Goal: Task Accomplishment & Management: Manage account settings

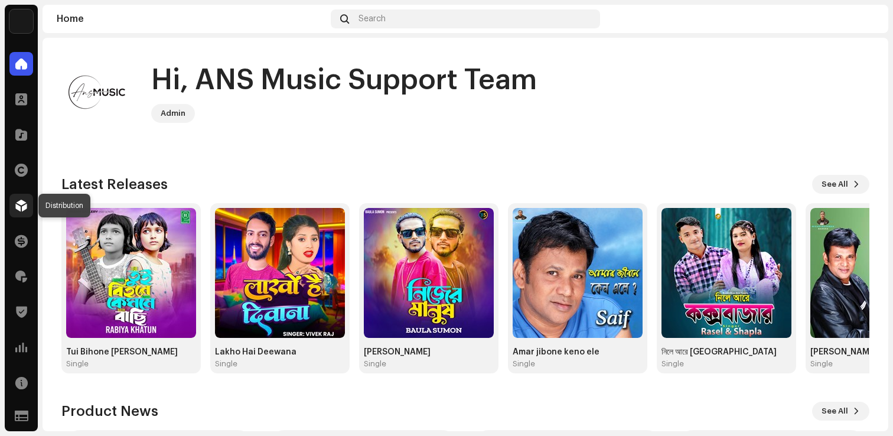
click at [22, 208] on span at bounding box center [21, 205] width 12 height 9
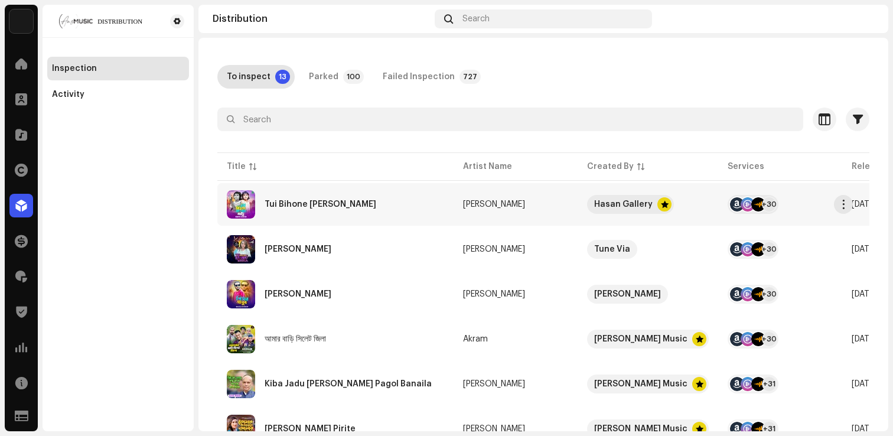
scroll to position [47, 0]
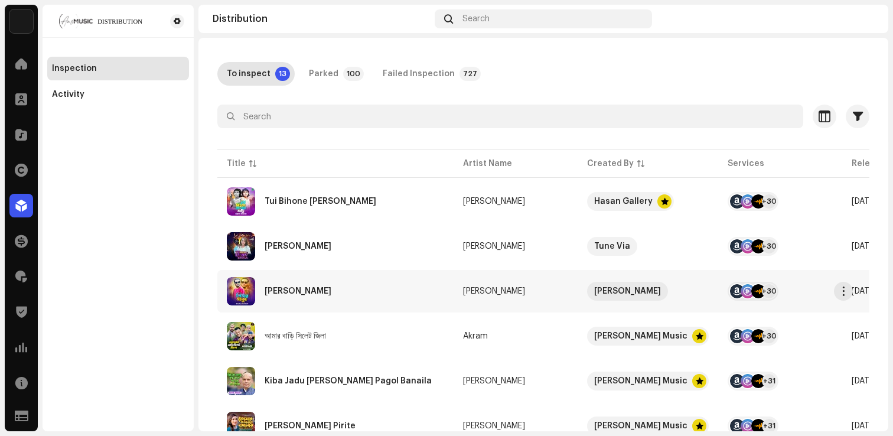
click at [291, 289] on div "[PERSON_NAME]" at bounding box center [298, 291] width 67 height 8
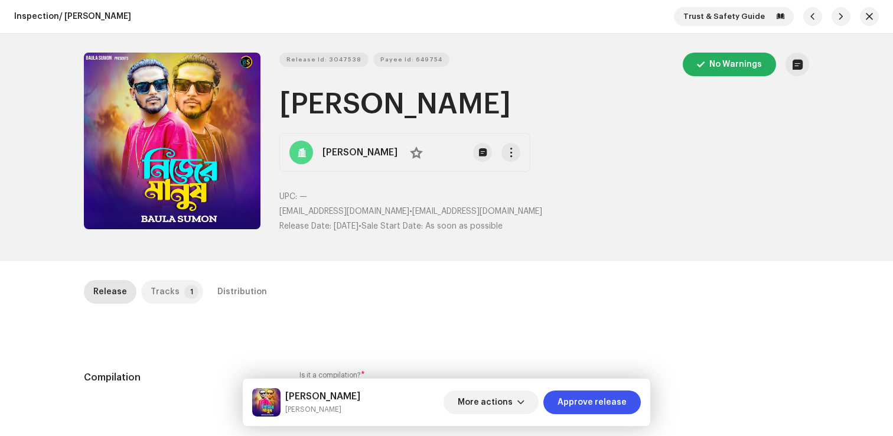
click at [166, 293] on div "Tracks" at bounding box center [165, 292] width 29 height 24
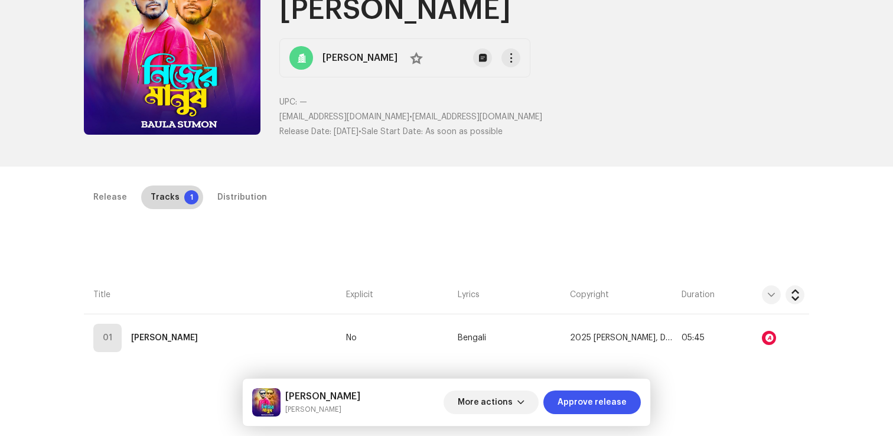
scroll to position [109, 0]
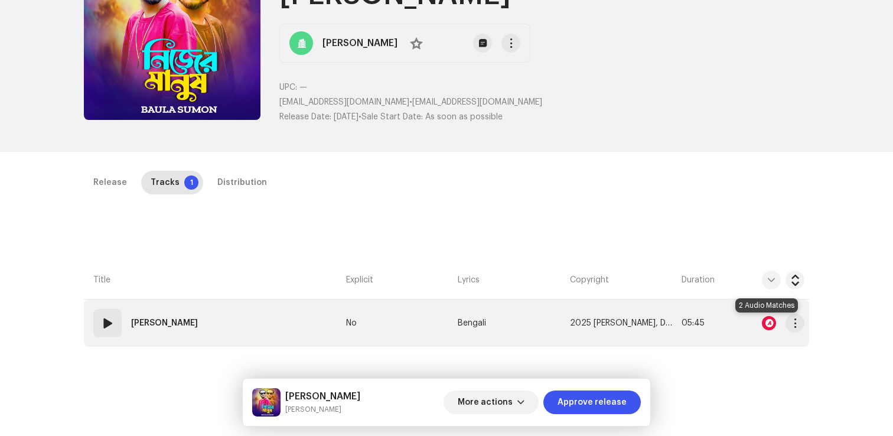
click at [766, 324] on div at bounding box center [769, 323] width 14 height 14
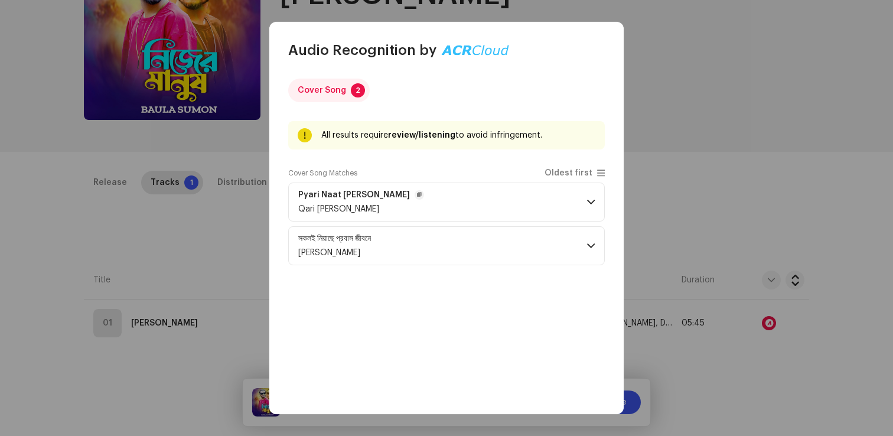
click at [530, 204] on p-accordion-header "Pyari Naat Mustafa Ke Deewane Qari Parvez Qasmi" at bounding box center [446, 201] width 317 height 39
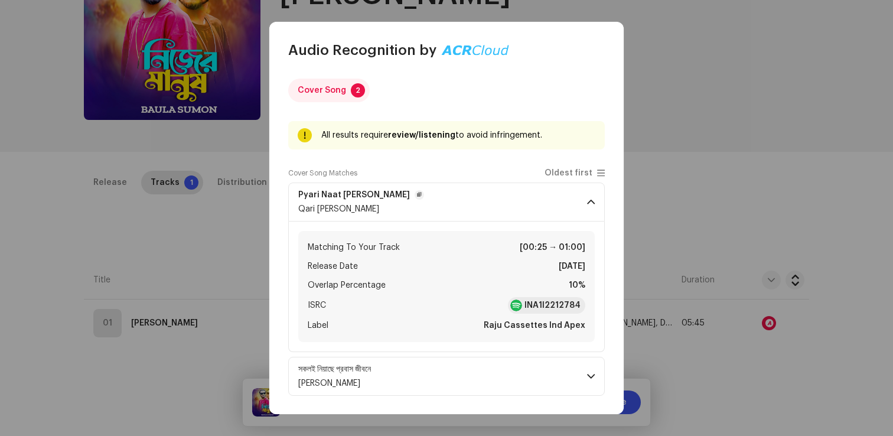
click at [530, 204] on p-accordion-header "Pyari Naat Mustafa Ke Deewane Qari Parvez Qasmi" at bounding box center [446, 201] width 317 height 39
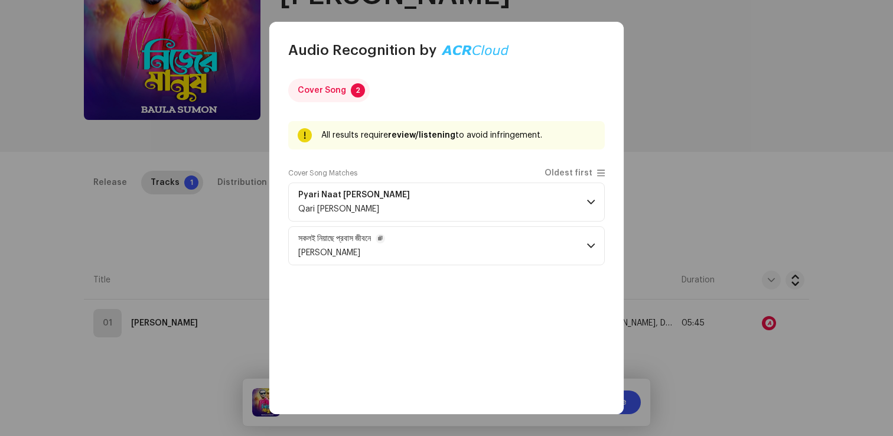
click at [519, 231] on p-accordion-header "সকলই নিয়াছে প্রবাস জীবনে Baula Sumon" at bounding box center [446, 245] width 317 height 39
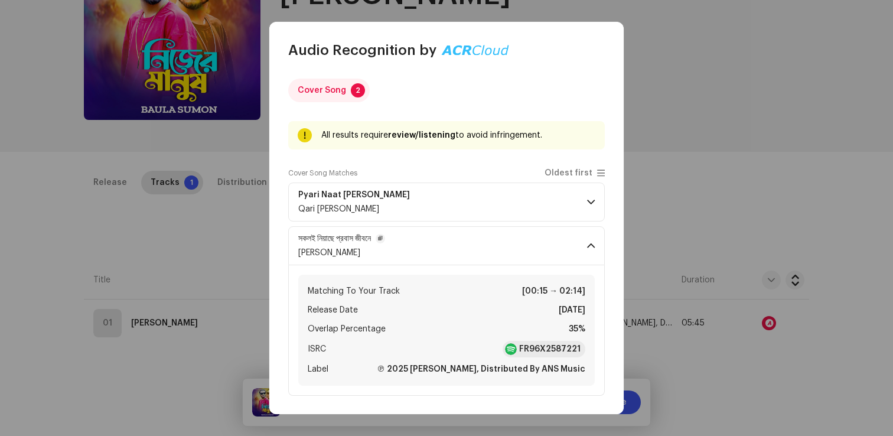
click at [519, 231] on p-accordion-header "সকলই নিয়াছে প্রবাস জীবনে Baula Sumon" at bounding box center [446, 245] width 317 height 39
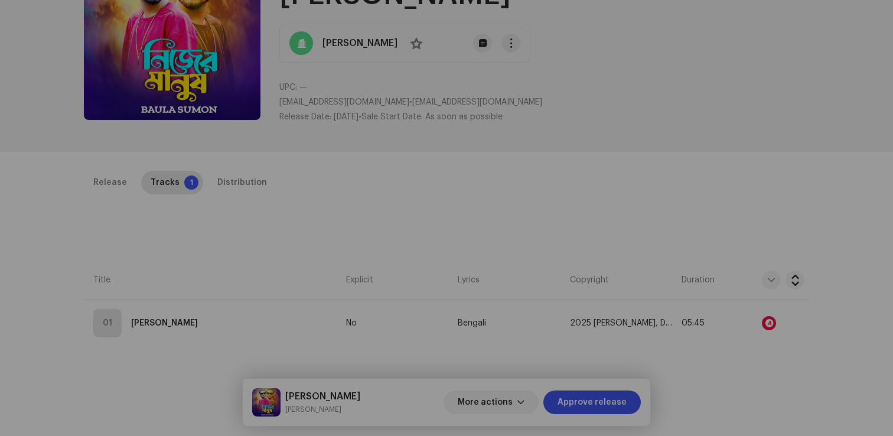
click at [250, 216] on div "Audio Recognition by Cover Song 2 All results require review/listening to avoid…" at bounding box center [446, 218] width 893 height 436
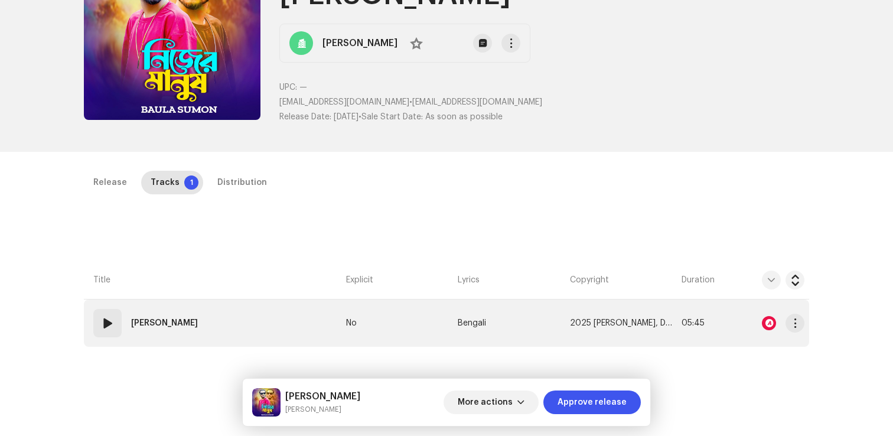
click at [193, 342] on td "01 Nijer Manush" at bounding box center [212, 322] width 257 height 47
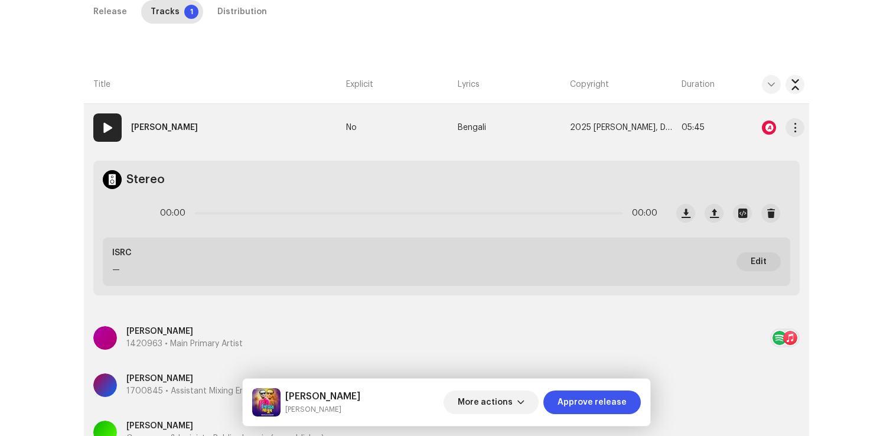
scroll to position [410, 0]
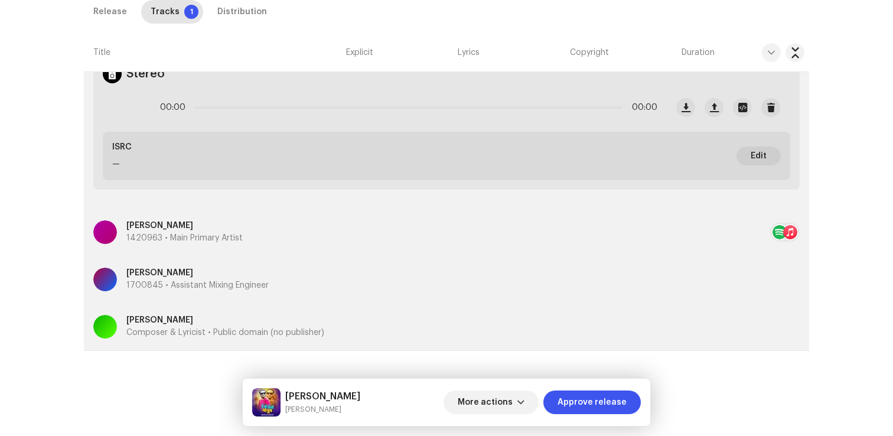
click at [256, 338] on p "Composer & Lyricist • Public domain (no publisher)" at bounding box center [225, 333] width 198 height 12
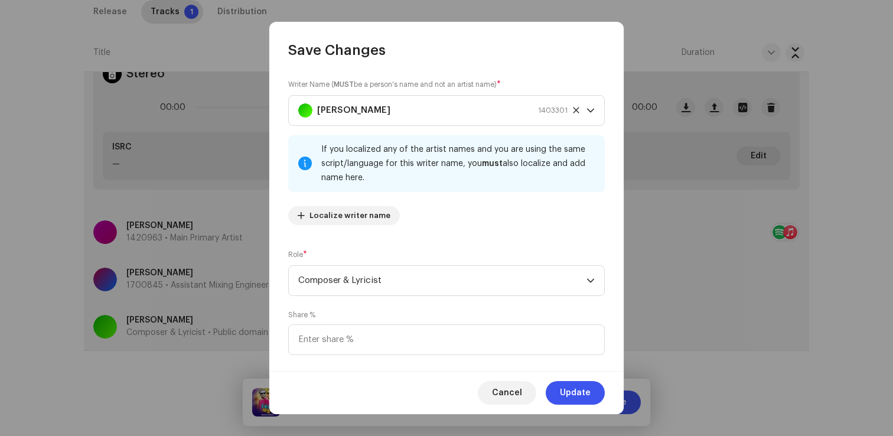
scroll to position [79, 0]
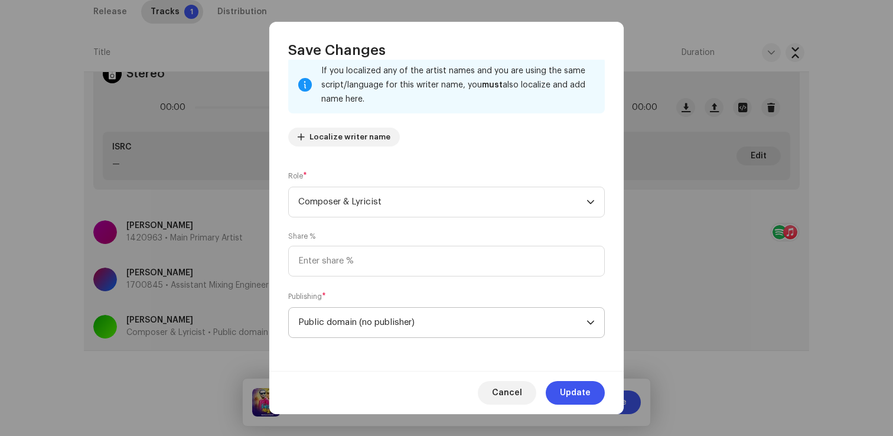
click at [367, 327] on span "Public domain (no publisher)" at bounding box center [442, 323] width 288 height 30
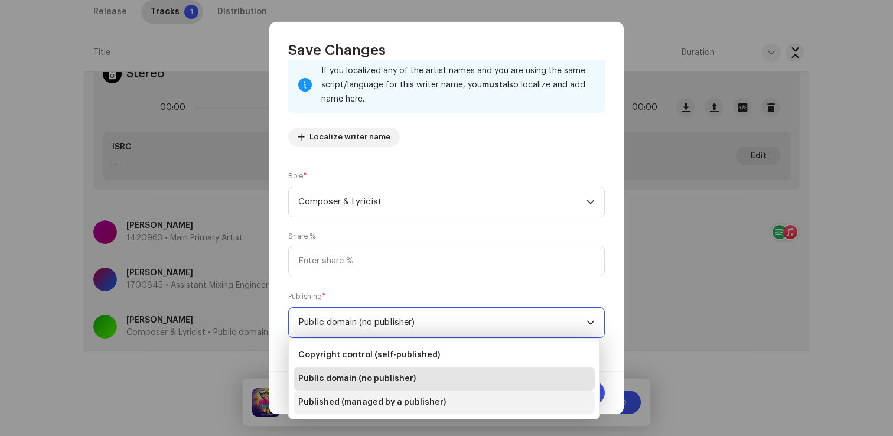
click at [362, 403] on span "Published (managed by a publisher)" at bounding box center [372, 402] width 148 height 12
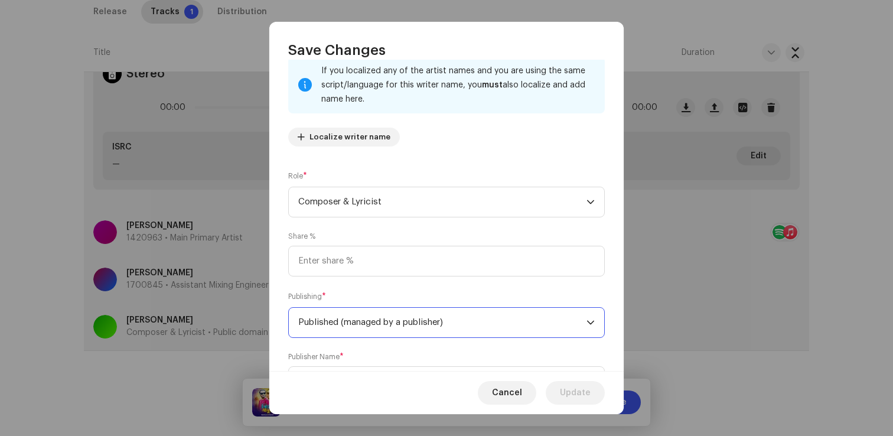
scroll to position [138, 0]
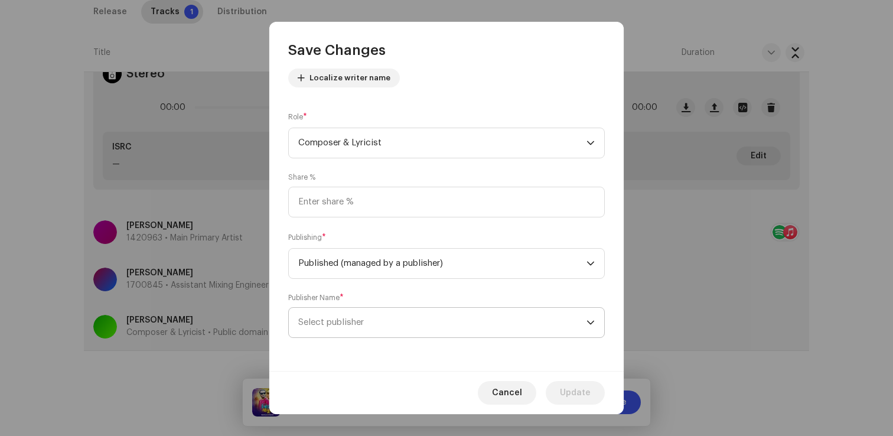
click at [381, 322] on span "Select publisher" at bounding box center [442, 323] width 288 height 30
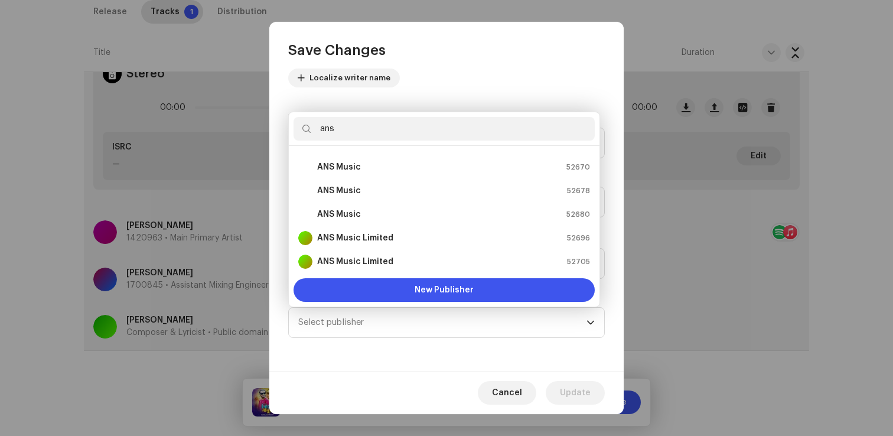
scroll to position [5, 0]
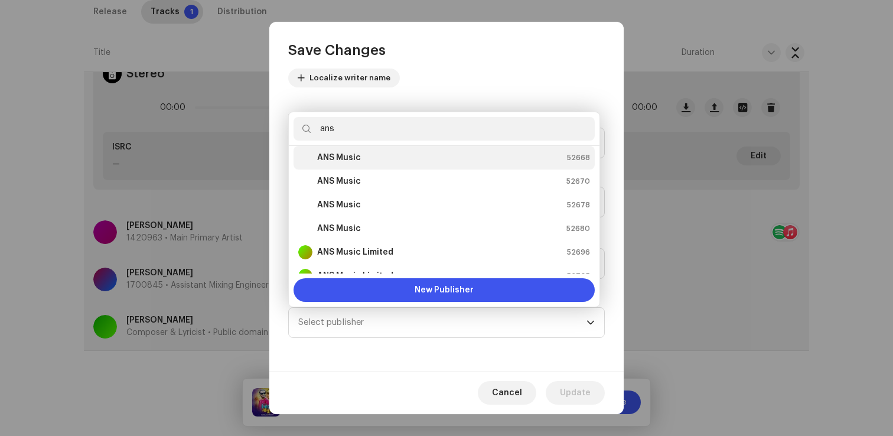
type input "ans"
click at [357, 155] on strong "ANS Music" at bounding box center [339, 158] width 44 height 12
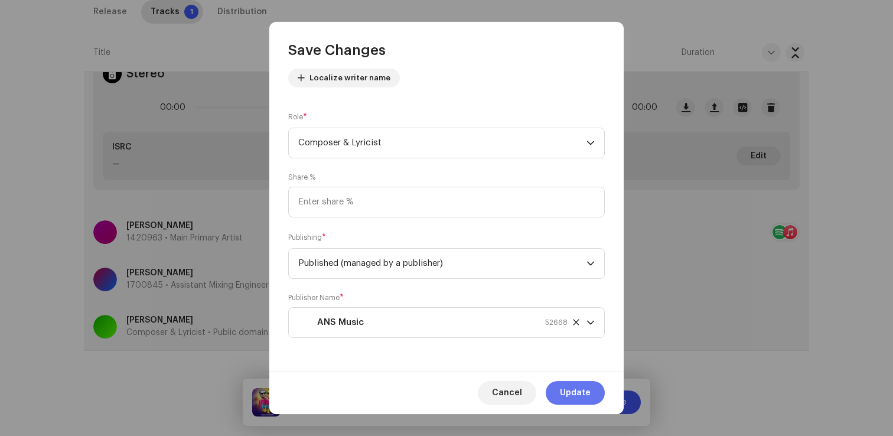
click at [583, 386] on span "Update" at bounding box center [575, 393] width 31 height 24
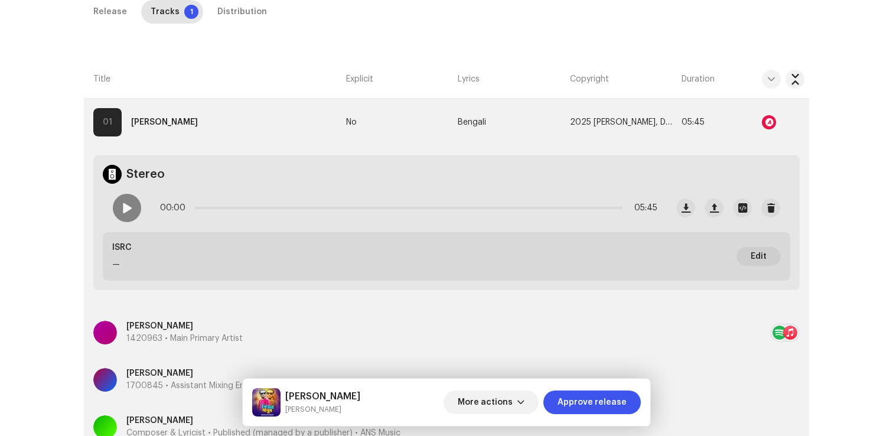
scroll to position [82, 0]
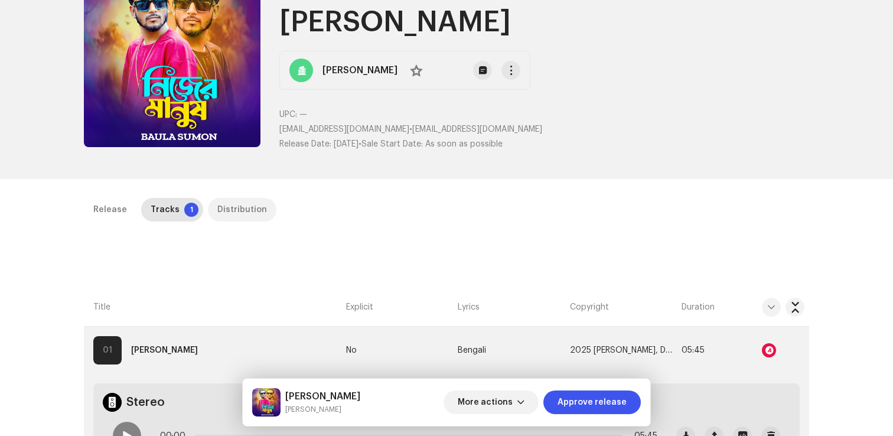
click at [224, 208] on div "Distribution" at bounding box center [242, 210] width 50 height 24
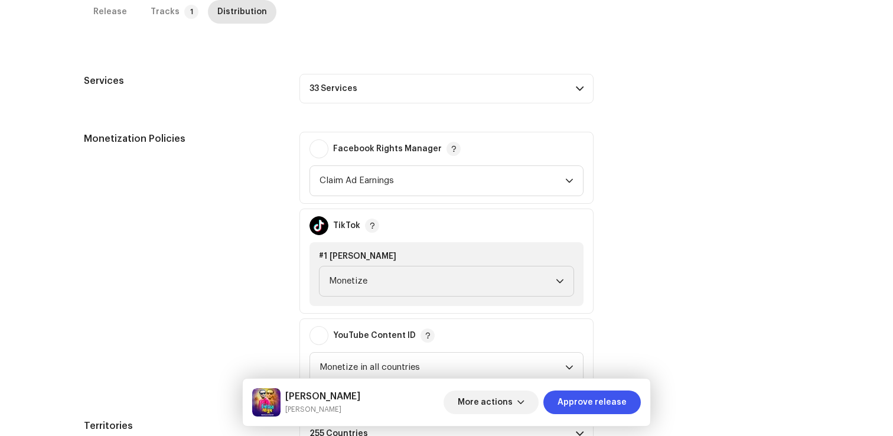
scroll to position [381, 0]
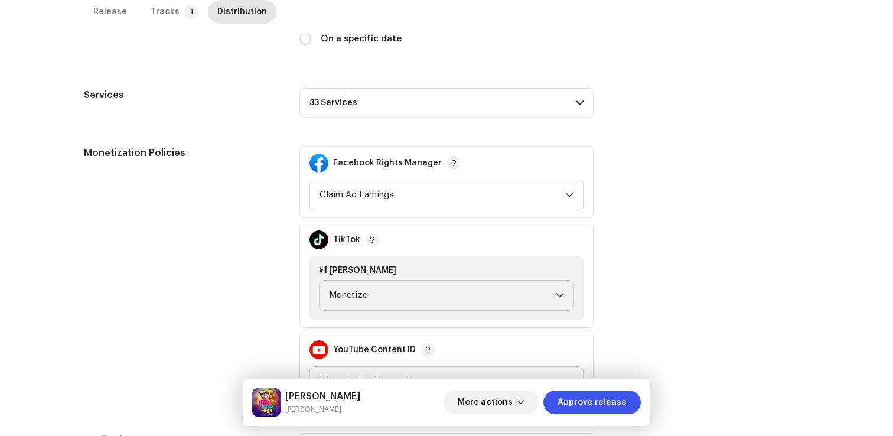
click at [541, 104] on p-accordion-header "33 Services" at bounding box center [446, 103] width 294 height 30
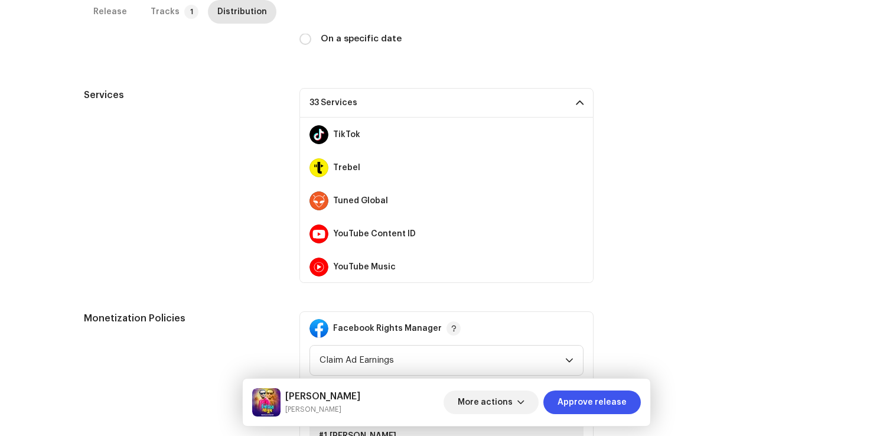
scroll to position [927, 0]
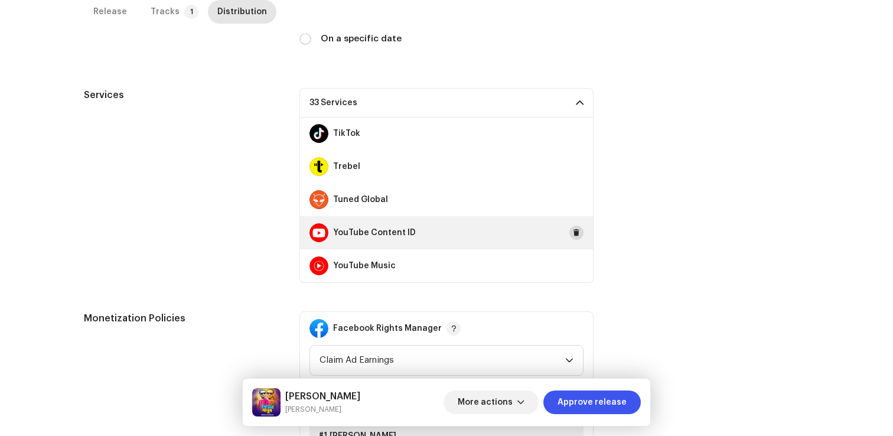
click at [575, 235] on button at bounding box center [576, 233] width 14 height 14
click at [567, 399] on span "Approve release" at bounding box center [591, 402] width 69 height 24
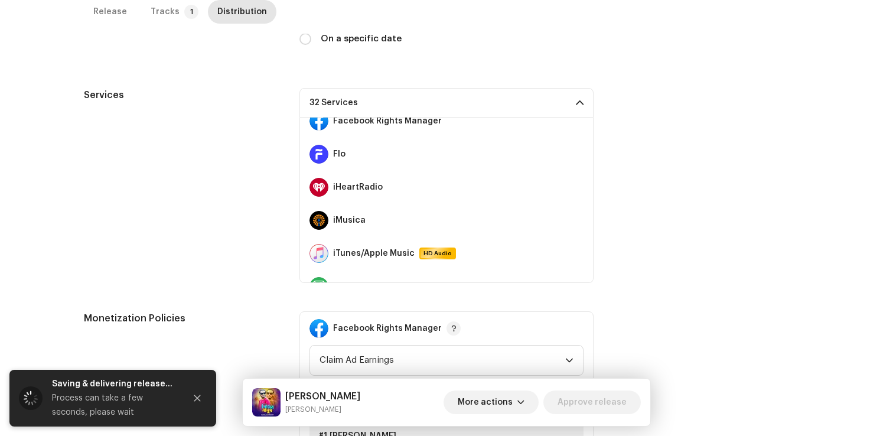
scroll to position [0, 0]
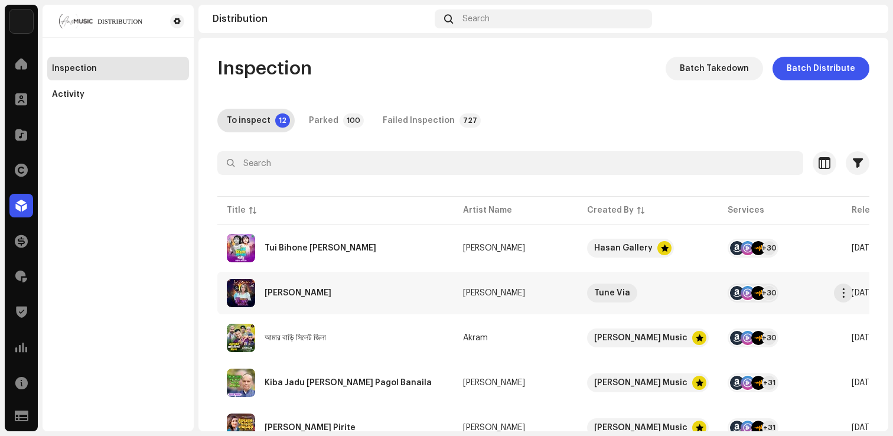
click at [301, 292] on div "Jani Mera" at bounding box center [298, 293] width 67 height 8
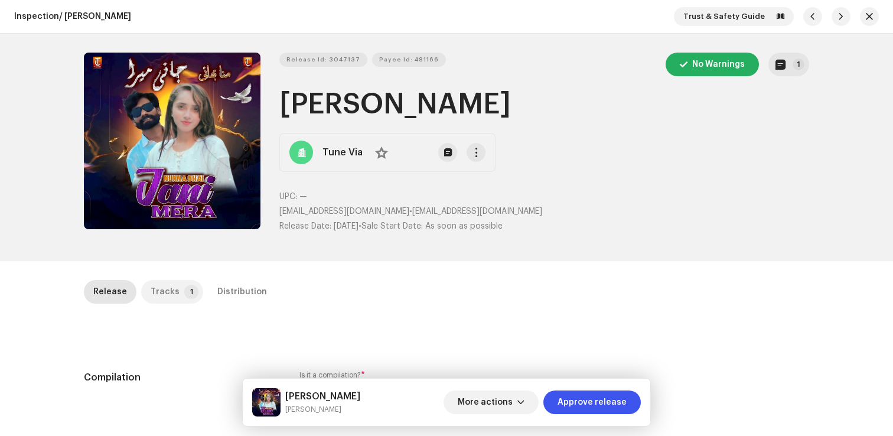
click at [184, 292] on p-badge "1" at bounding box center [191, 292] width 14 height 14
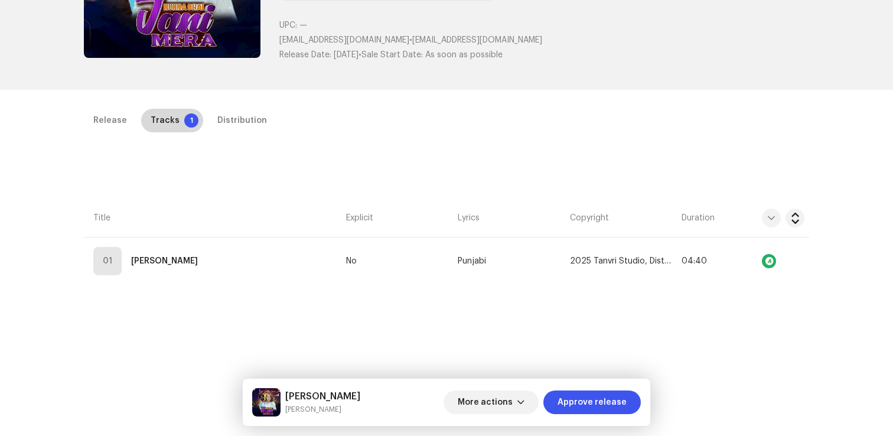
scroll to position [244, 0]
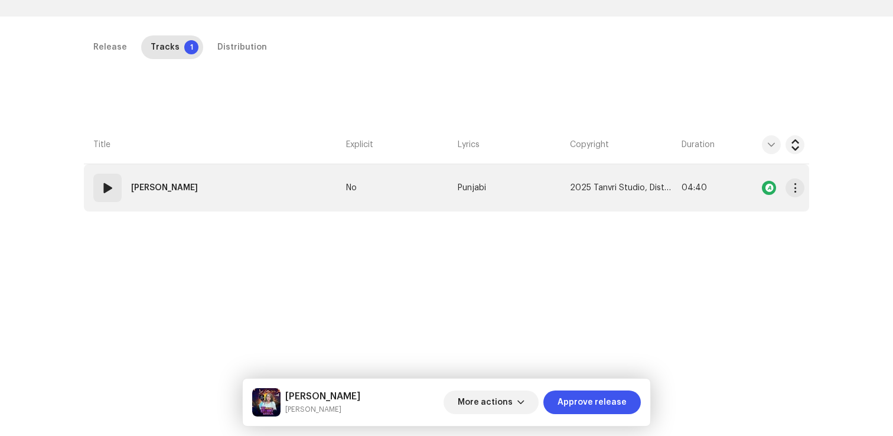
click at [138, 204] on td "01 Jani Mera" at bounding box center [212, 187] width 257 height 47
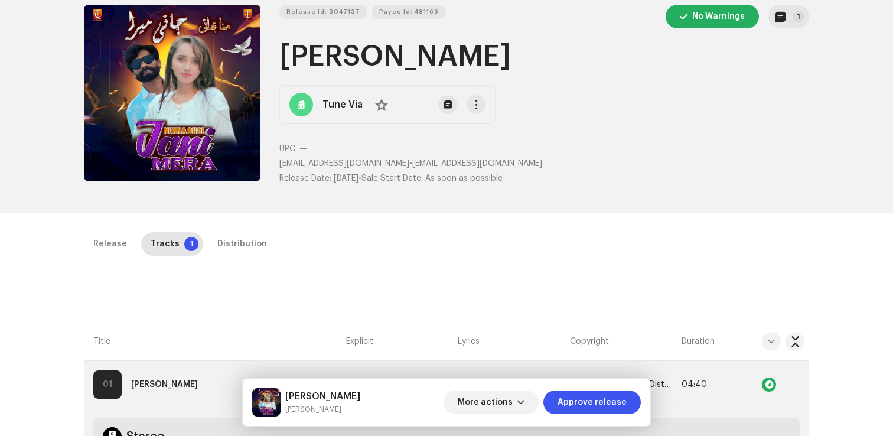
scroll to position [0, 0]
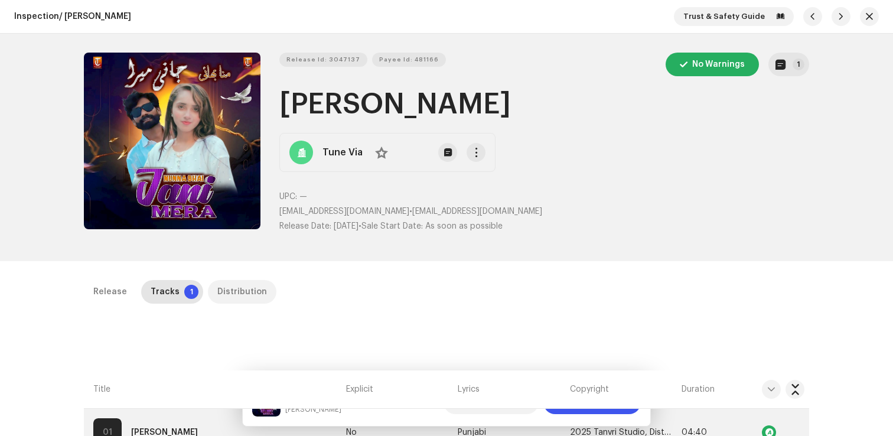
click at [233, 297] on div "Distribution" at bounding box center [242, 292] width 50 height 24
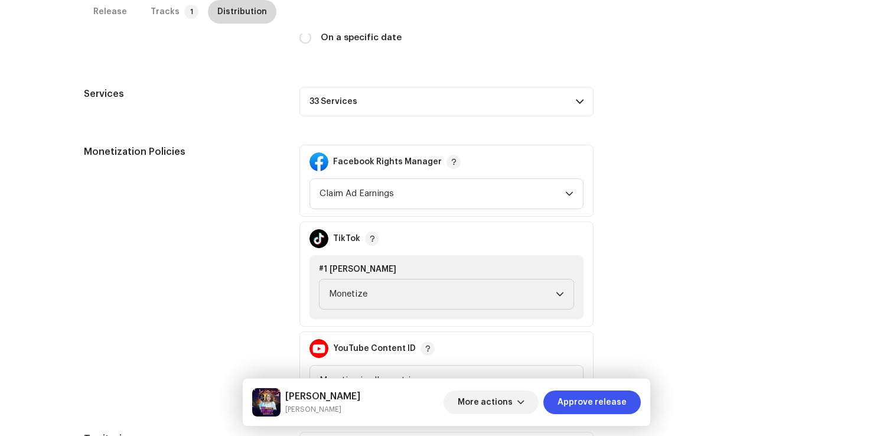
scroll to position [493, 0]
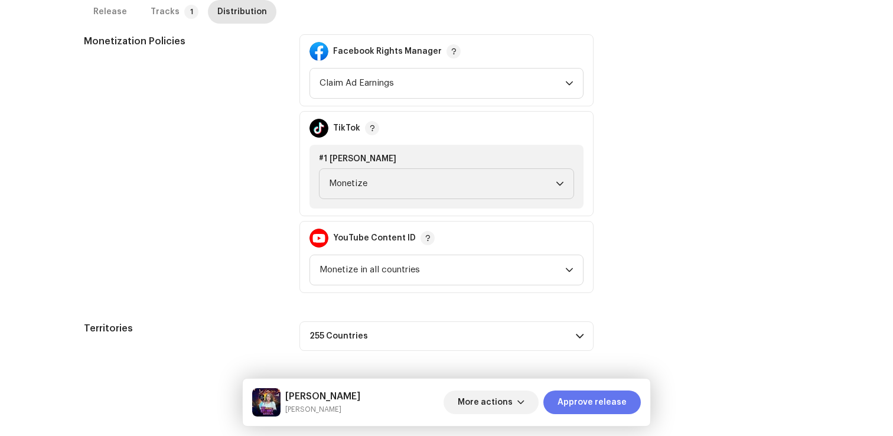
click at [621, 404] on span "Approve release" at bounding box center [591, 402] width 69 height 24
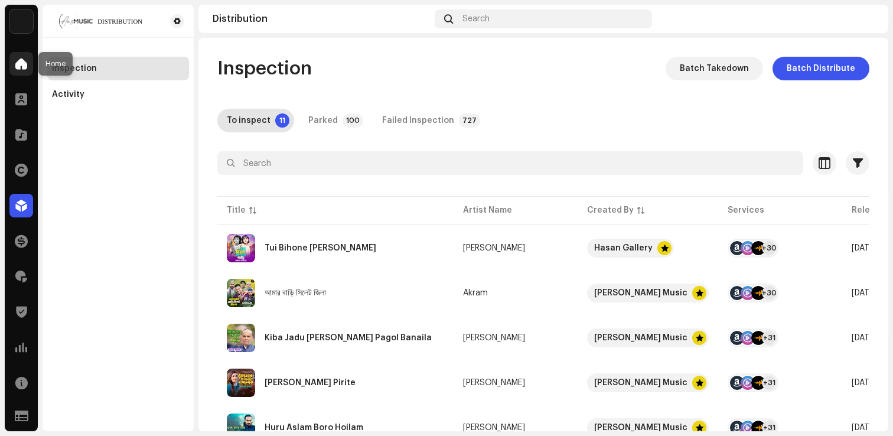
click at [18, 67] on span at bounding box center [21, 63] width 12 height 9
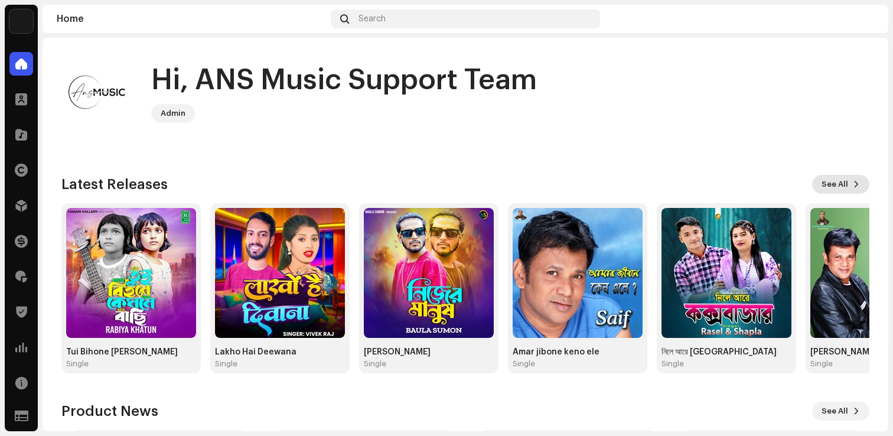
click at [840, 182] on span "See All" at bounding box center [834, 184] width 27 height 24
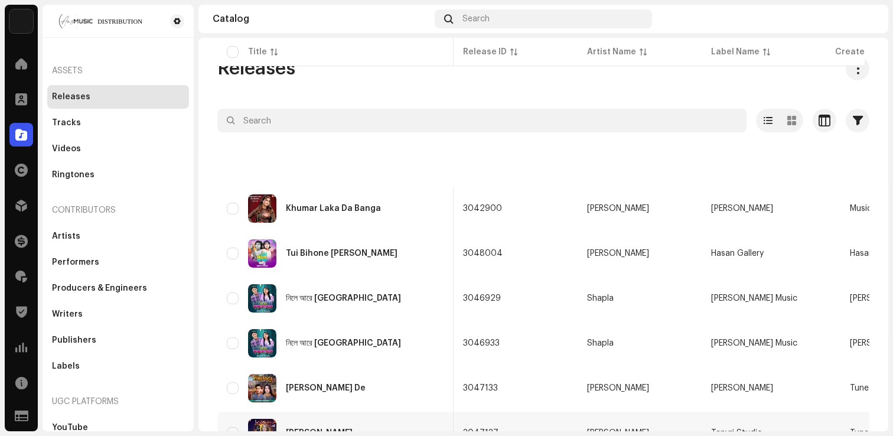
click at [304, 429] on div "Jani Mera" at bounding box center [319, 433] width 67 height 8
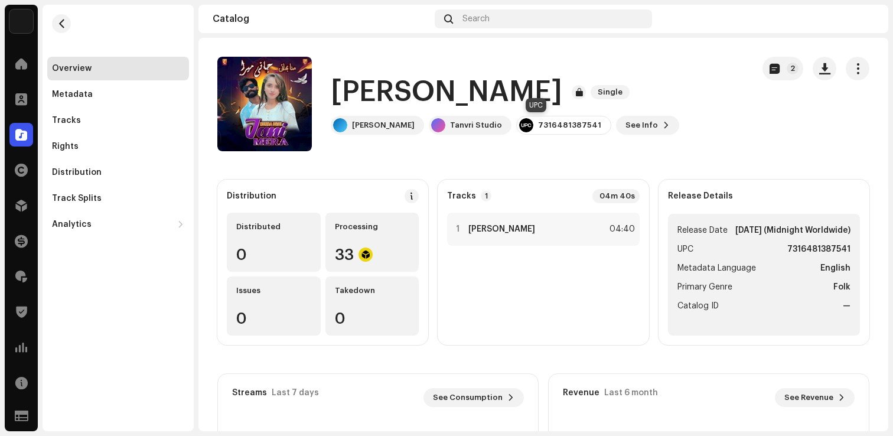
click at [538, 123] on div "7316481387541" at bounding box center [569, 124] width 63 height 9
copy div "7316481387541"
click at [20, 65] on span at bounding box center [21, 63] width 12 height 9
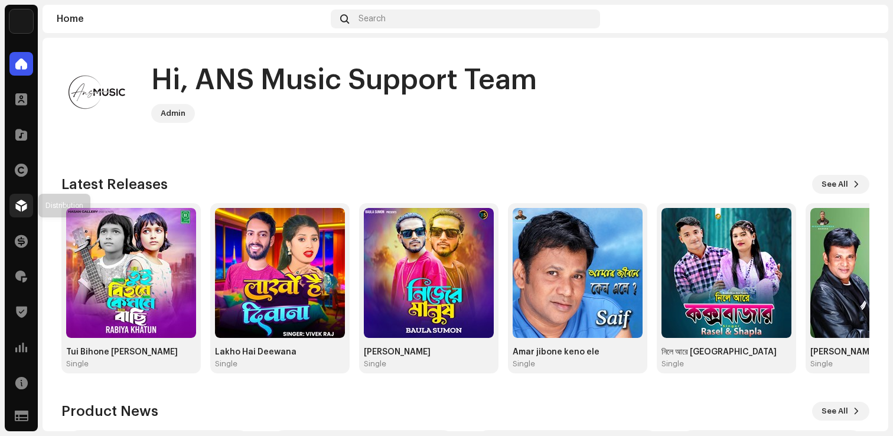
click at [19, 201] on span at bounding box center [21, 205] width 12 height 9
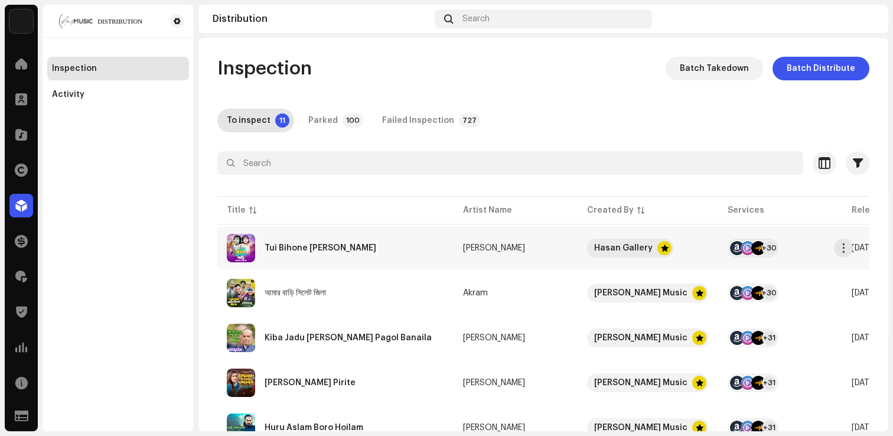
click at [271, 250] on div "Tui Bihone Kemone Bachi" at bounding box center [321, 248] width 112 height 8
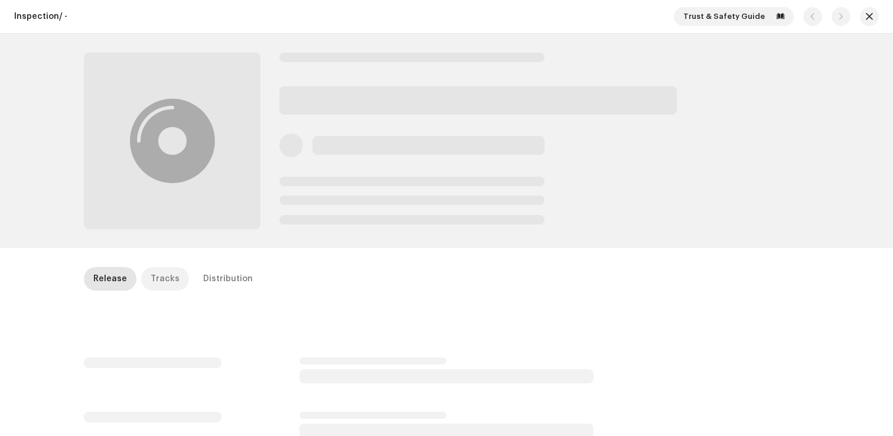
click at [166, 275] on div "Tracks" at bounding box center [165, 279] width 29 height 24
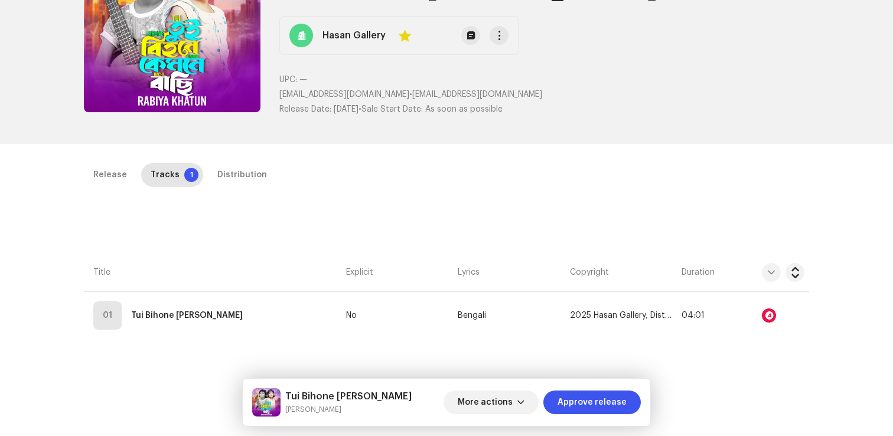
scroll to position [164, 0]
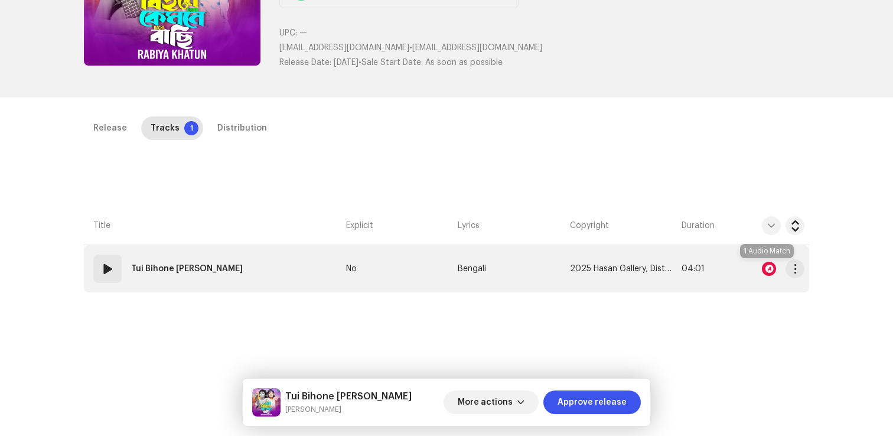
click at [764, 266] on div at bounding box center [769, 269] width 14 height 14
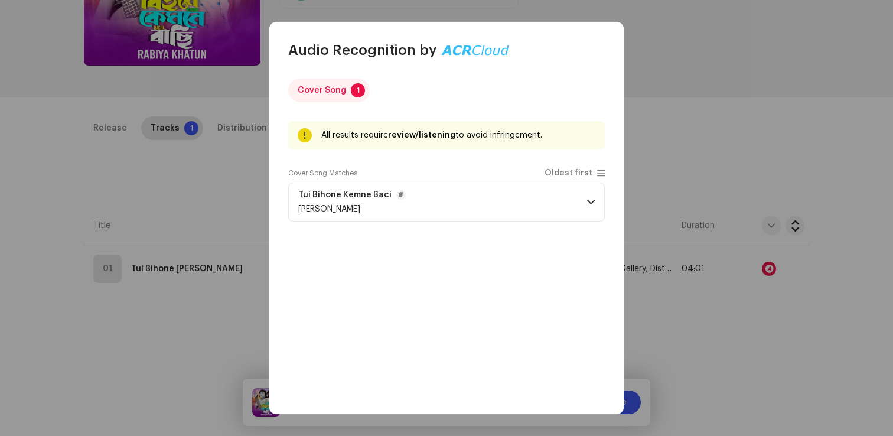
click at [482, 205] on p-accordion-header "Tui Bihone Kemne Baci Sumon Dewan" at bounding box center [446, 201] width 317 height 39
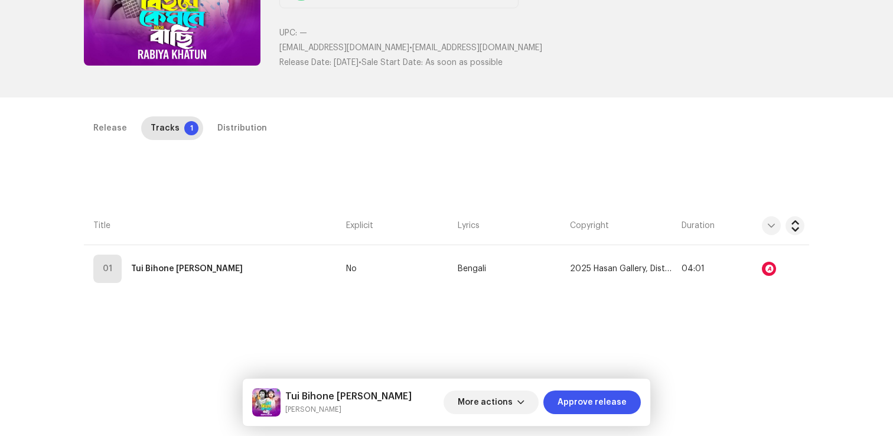
click at [231, 220] on div "Audio Recognition by Cover Song 1 All results require review/listening to avoid…" at bounding box center [446, 218] width 893 height 436
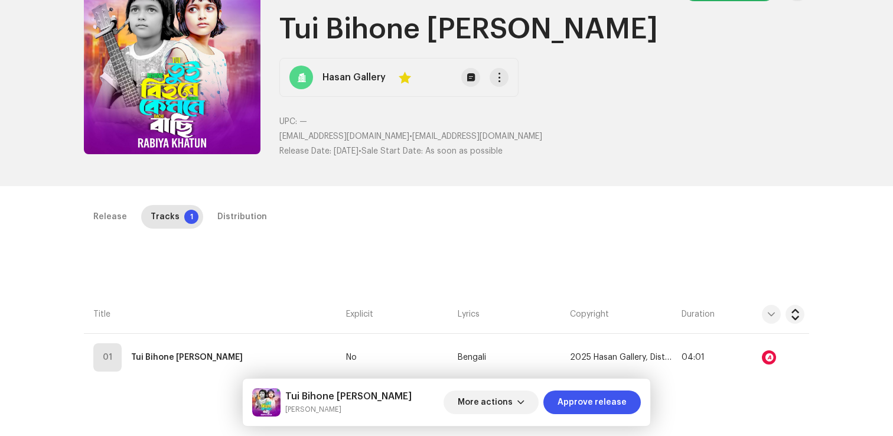
scroll to position [0, 0]
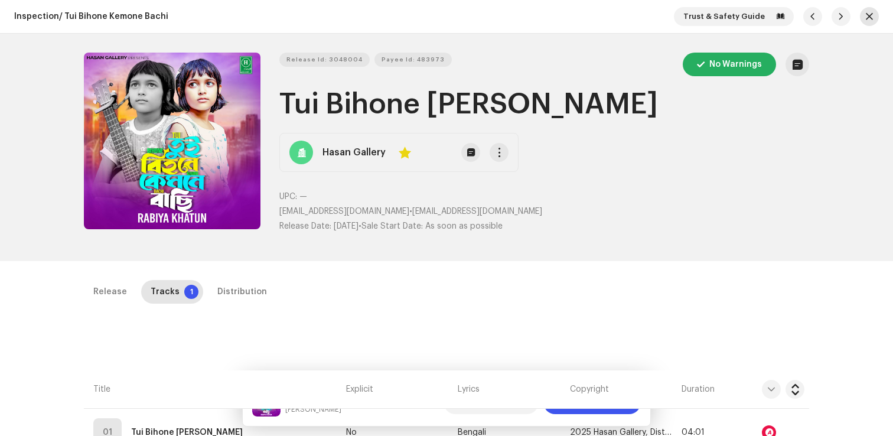
click at [867, 15] on span "button" at bounding box center [869, 16] width 7 height 9
